Goal: Information Seeking & Learning: Find specific page/section

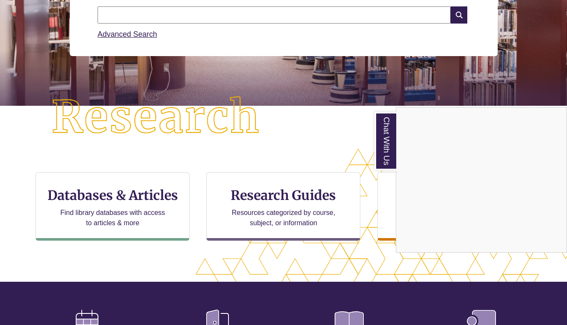
click at [351, 15] on div "Chat With Us" at bounding box center [283, 162] width 567 height 325
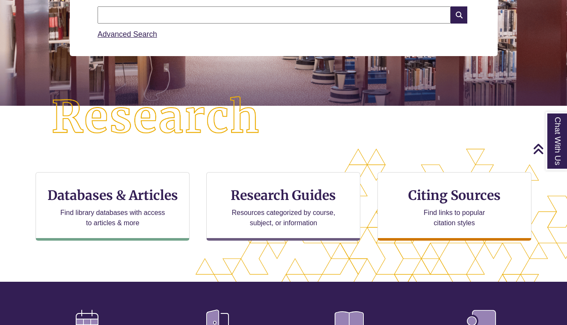
click at [351, 15] on input "text" at bounding box center [274, 14] width 353 height 17
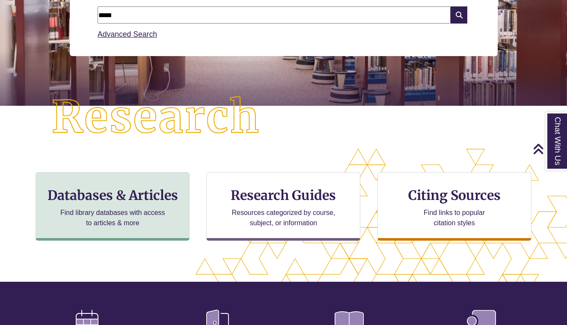
type input "****"
click at [160, 208] on p "Find library databases with access to articles & more" at bounding box center [113, 218] width 112 height 21
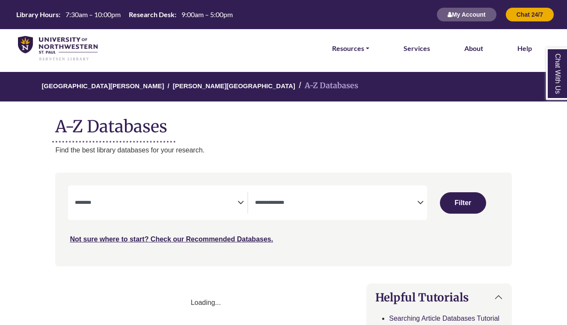
select select "Database Subject Filter"
select select "Database Types Filter"
select select "Database Subject Filter"
select select "Database Types Filter"
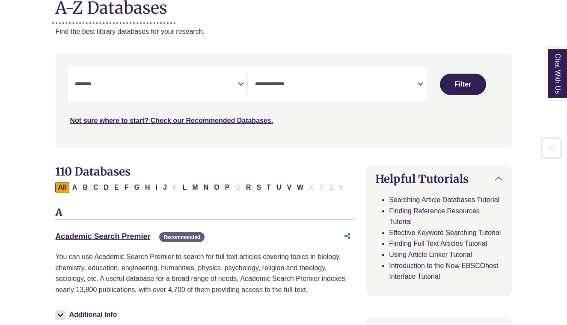
scroll to position [119, 0]
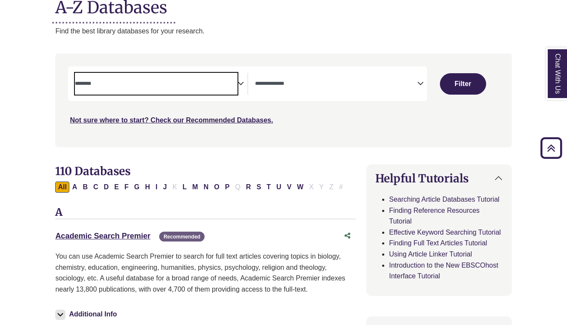
click at [165, 82] on textarea "Search" at bounding box center [156, 84] width 162 height 7
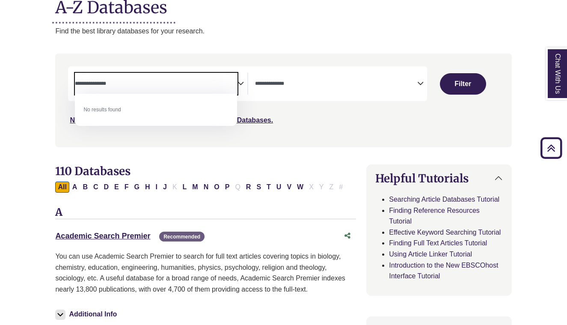
type textarea "**********"
click at [422, 83] on div "***" at bounding box center [283, 95] width 431 height 59
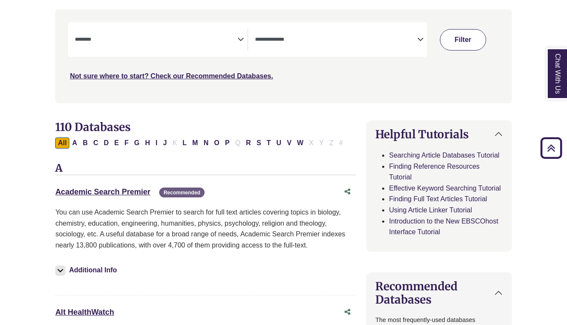
click at [480, 36] on button "Filter" at bounding box center [463, 39] width 46 height 21
select select "Database Subject Filter"
select select "Database Types Filter"
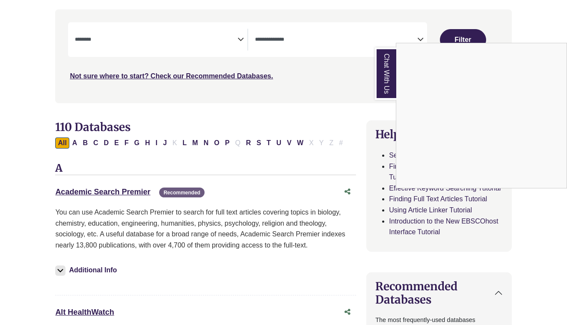
click at [159, 33] on div "Chat With Us" at bounding box center [283, 162] width 567 height 325
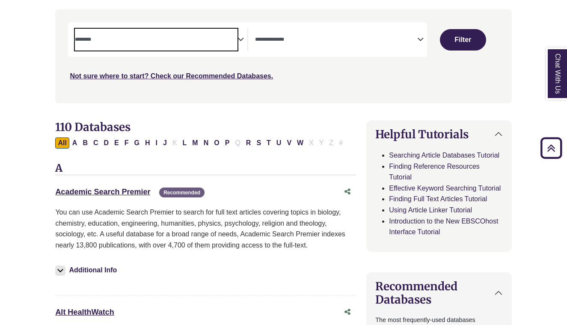
click at [159, 33] on span "Search filters" at bounding box center [156, 40] width 162 height 22
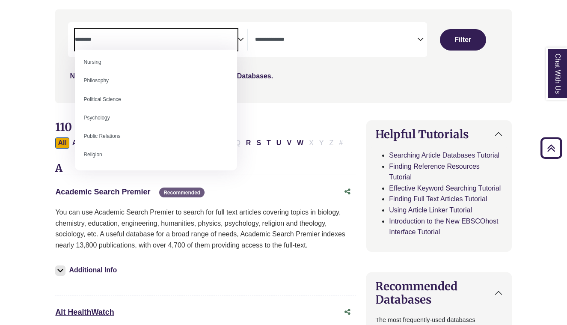
scroll to position [635, 0]
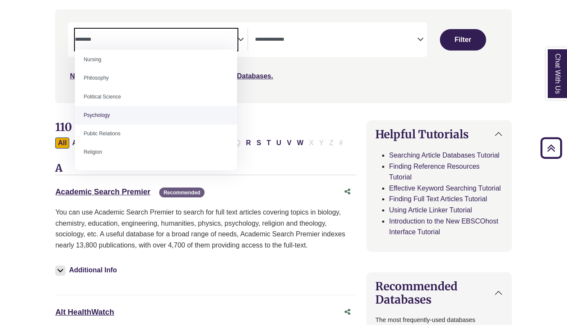
select select "*****"
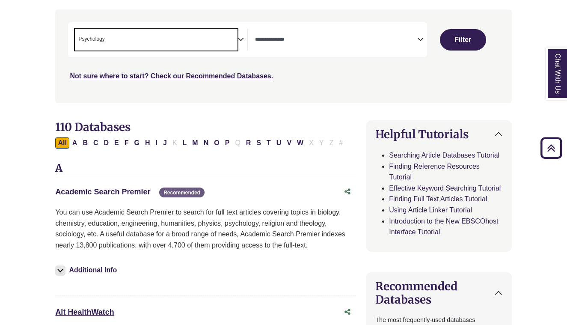
scroll to position [301, 0]
click at [307, 46] on span "Search filters" at bounding box center [336, 40] width 162 height 22
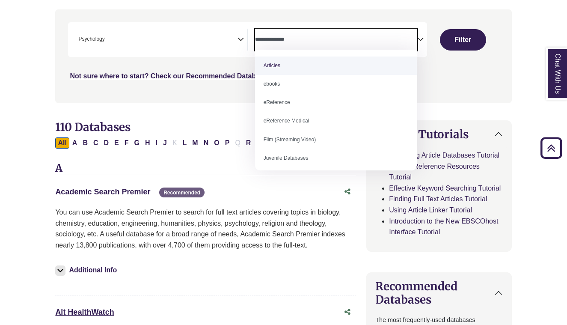
click at [203, 96] on div "Search filters" at bounding box center [283, 56] width 446 height 86
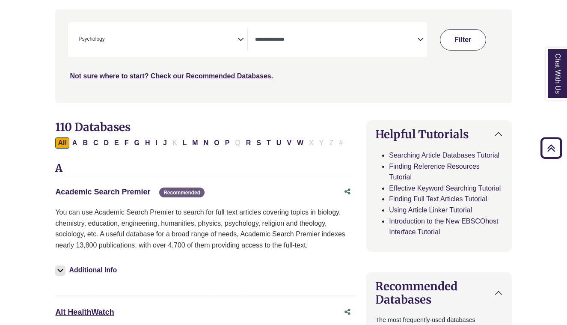
click at [457, 42] on button "Filter" at bounding box center [463, 39] width 46 height 21
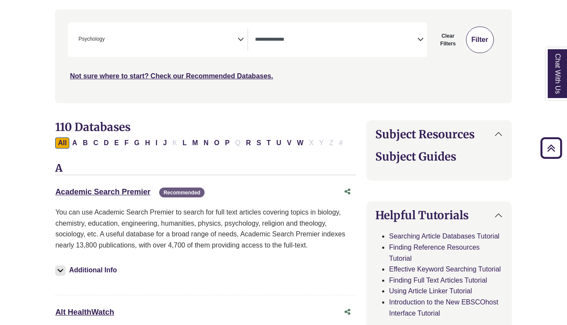
select select "Database Types Filter"
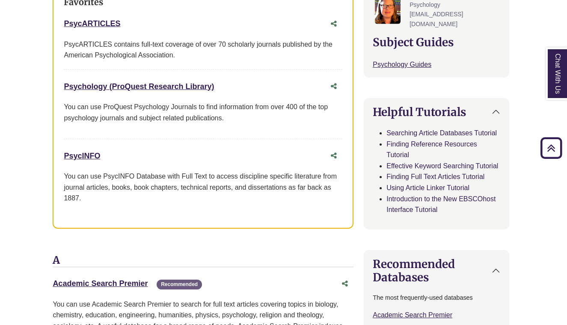
scroll to position [350, 3]
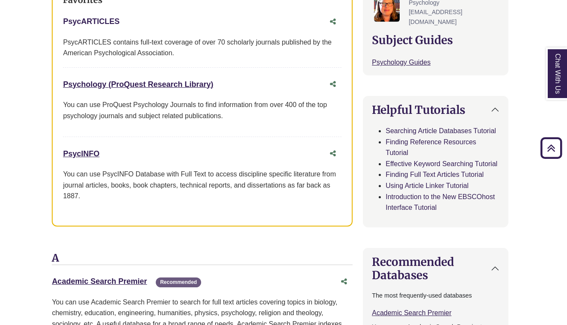
click at [108, 19] on link "PsycARTICLES This link opens in a new window" at bounding box center [91, 21] width 57 height 9
